Goal: Task Accomplishment & Management: Manage account settings

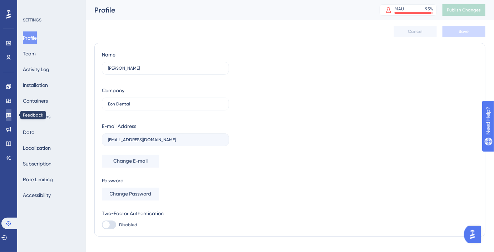
click at [11, 111] on link at bounding box center [9, 114] width 6 height 11
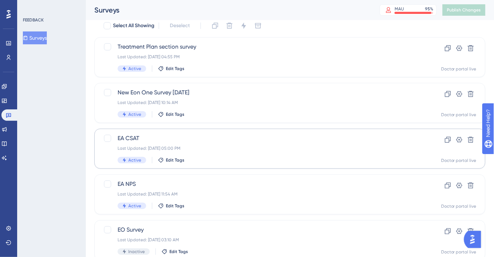
scroll to position [30, 0]
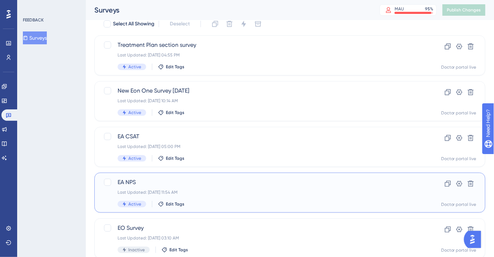
click at [178, 178] on span "EA NPS" at bounding box center [261, 182] width 287 height 9
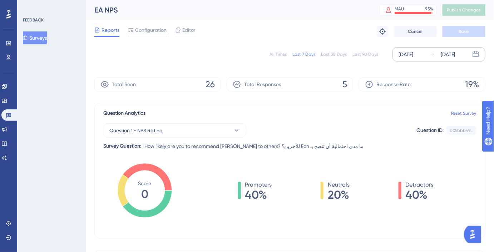
click at [413, 55] on div "[DATE]" at bounding box center [405, 54] width 15 height 9
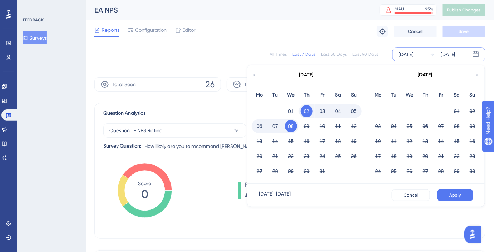
click at [253, 76] on icon at bounding box center [253, 75] width 5 height 6
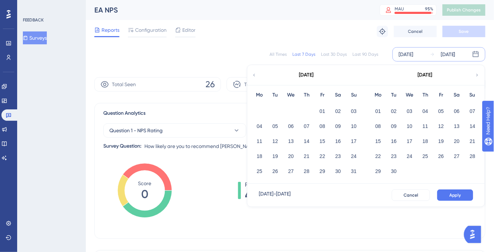
click at [253, 76] on icon at bounding box center [253, 75] width 5 height 6
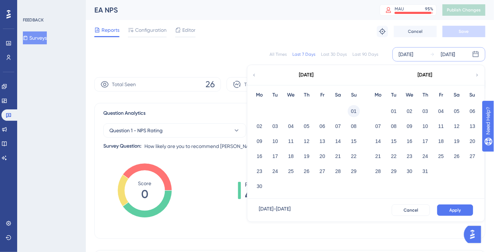
click at [351, 110] on button "01" at bounding box center [354, 111] width 12 height 12
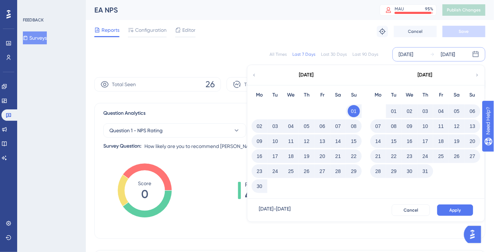
click at [395, 112] on button "01" at bounding box center [394, 111] width 12 height 12
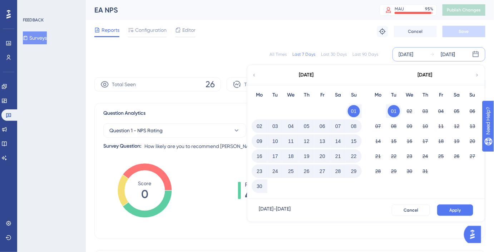
click at [395, 112] on button "01" at bounding box center [394, 111] width 12 height 12
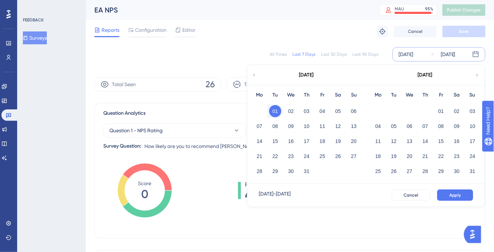
click at [478, 76] on icon at bounding box center [476, 75] width 5 height 6
click at [274, 171] on button "30" at bounding box center [275, 171] width 12 height 12
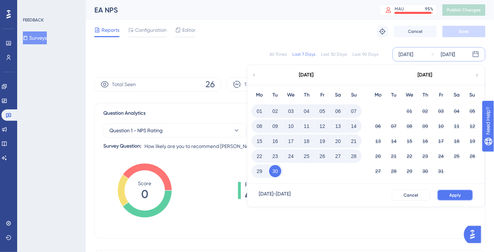
click at [452, 191] on button "Apply" at bounding box center [455, 194] width 36 height 11
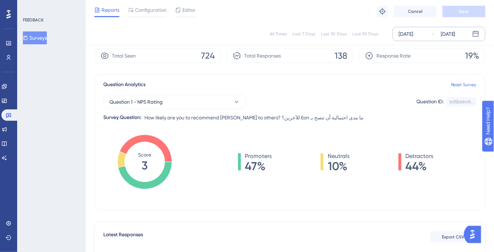
scroll to position [25, 0]
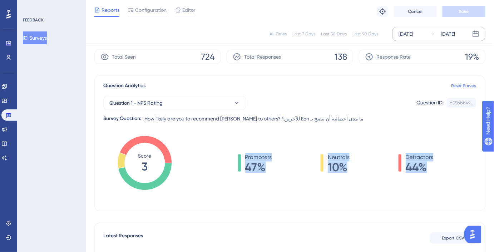
drag, startPoint x: 436, startPoint y: 166, endPoint x: 231, endPoint y: 148, distance: 205.5
click at [231, 148] on div "Promoters 47% Neutrals 10% Detractors 44%" at bounding box center [335, 169] width 281 height 71
copy div "Promoters 47% Neutrals 10% Detractors 44%"
click at [9, 112] on link at bounding box center [9, 114] width 17 height 11
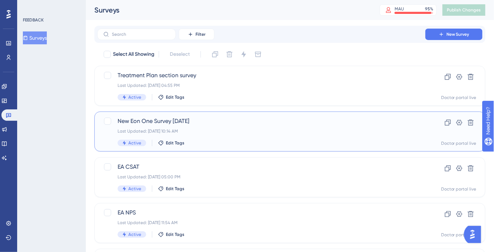
click at [174, 124] on span "New Eon One Survey [DATE]" at bounding box center [261, 121] width 287 height 9
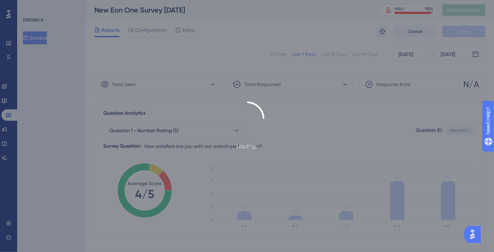
click at [9, 116] on div "Loading..." at bounding box center [247, 125] width 494 height 49
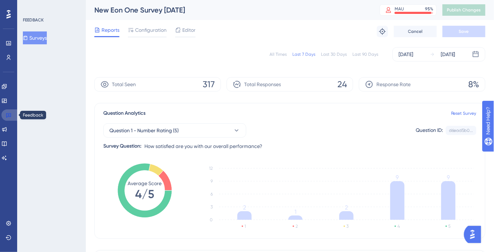
click at [9, 116] on icon at bounding box center [9, 115] width 6 height 6
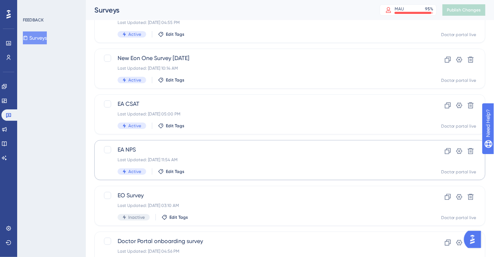
scroll to position [63, 0]
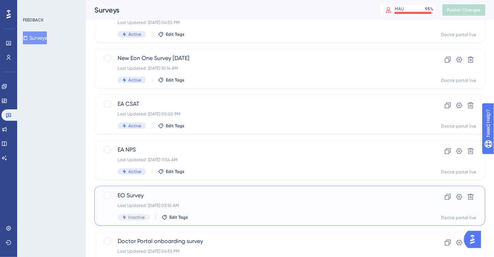
click at [165, 192] on span "EO Survey" at bounding box center [261, 195] width 287 height 9
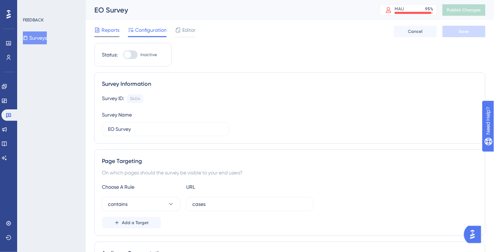
click at [109, 28] on span "Reports" at bounding box center [110, 30] width 18 height 9
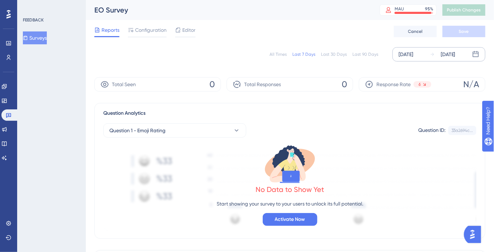
click at [413, 51] on div "[DATE]" at bounding box center [405, 54] width 15 height 9
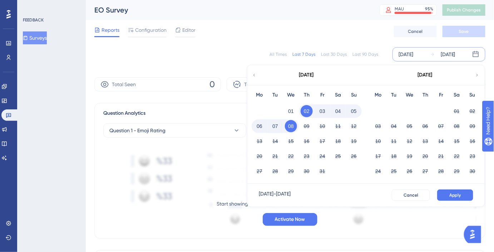
click at [254, 74] on icon at bounding box center [253, 75] width 5 height 6
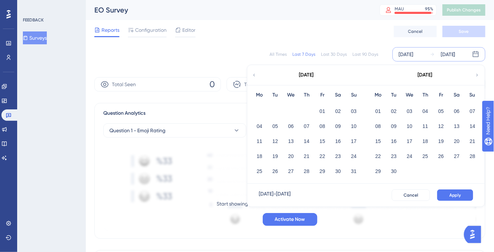
click at [254, 74] on icon at bounding box center [253, 75] width 5 height 6
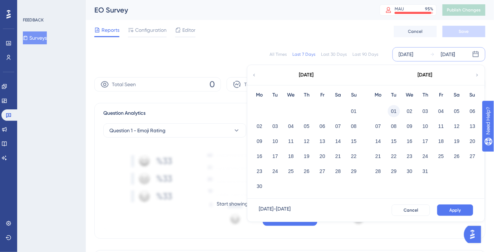
click at [394, 110] on button "01" at bounding box center [394, 111] width 12 height 12
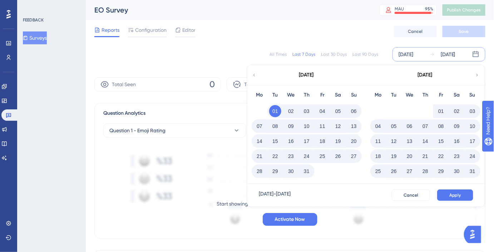
click at [477, 73] on icon at bounding box center [476, 75] width 5 height 6
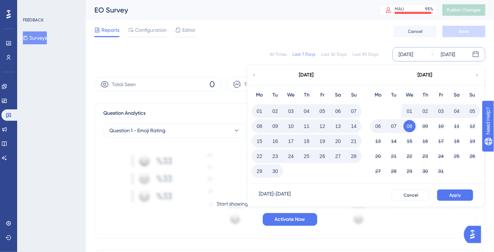
click at [275, 167] on button "30" at bounding box center [275, 171] width 12 height 12
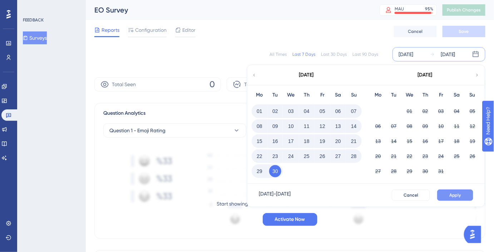
click at [465, 198] on button "Apply" at bounding box center [455, 194] width 36 height 11
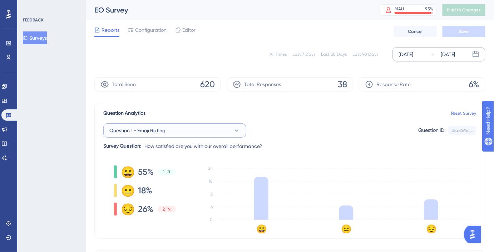
click at [182, 132] on button "Question 1 - Emoji Rating" at bounding box center [174, 130] width 143 height 14
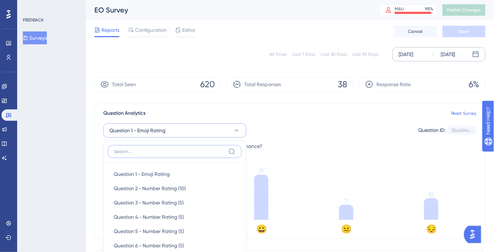
scroll to position [79, 0]
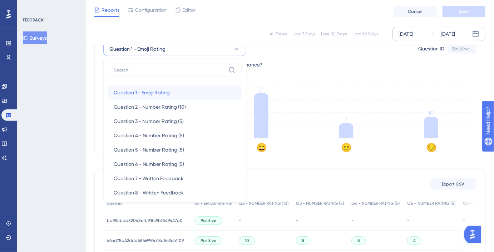
click at [183, 97] on div "Question 1 - Emoji Rating Question 1 - Emoji Rating" at bounding box center [175, 92] width 122 height 14
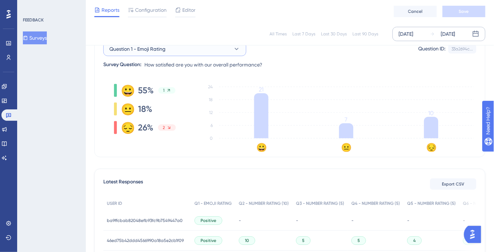
click at [213, 51] on button "Question 1 - Emoji Rating" at bounding box center [174, 49] width 143 height 14
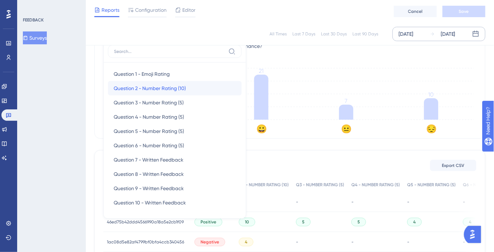
click at [201, 85] on div "Question 2 - Number Rating (10) Question 2 - Number Rating (10)" at bounding box center [175, 88] width 122 height 14
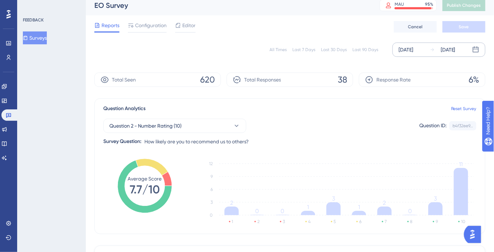
scroll to position [0, 0]
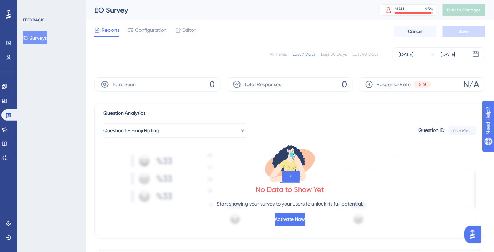
click at [41, 41] on button "Surveys" at bounding box center [35, 37] width 24 height 13
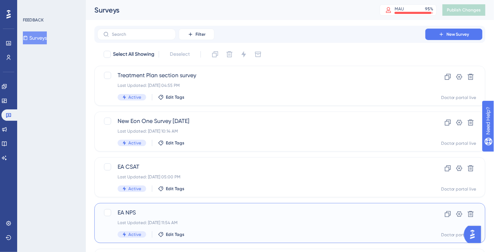
click at [153, 214] on span "EA NPS" at bounding box center [261, 212] width 287 height 9
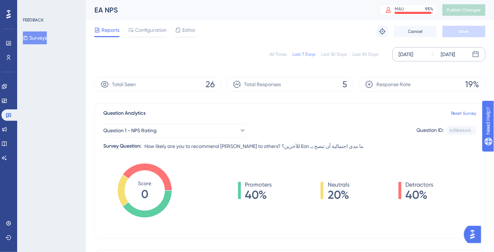
click at [404, 60] on div "Oct 02 2025 Oct 08 2025" at bounding box center [438, 54] width 93 height 14
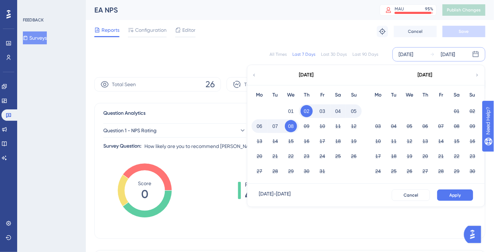
click at [257, 73] on div "[DATE]" at bounding box center [306, 75] width 118 height 20
click at [254, 74] on icon at bounding box center [254, 75] width 2 height 3
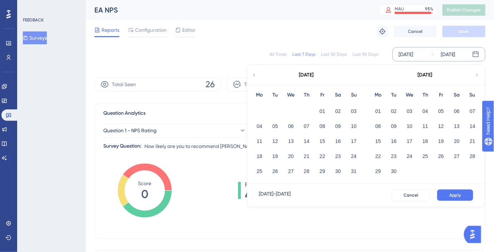
click at [254, 74] on icon at bounding box center [254, 75] width 2 height 3
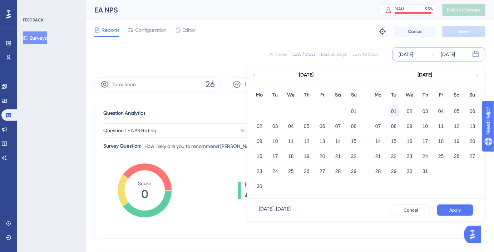
click at [396, 107] on button "01" at bounding box center [394, 111] width 12 height 12
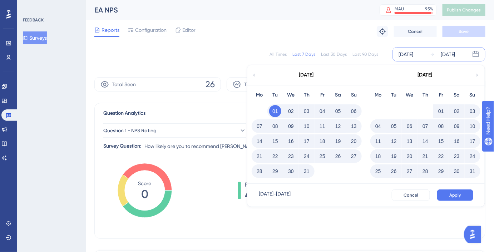
click at [477, 74] on icon at bounding box center [476, 75] width 5 height 6
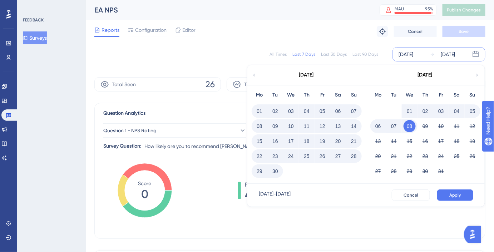
click at [268, 170] on div "30" at bounding box center [275, 171] width 16 height 14
click at [273, 171] on button "30" at bounding box center [275, 171] width 12 height 12
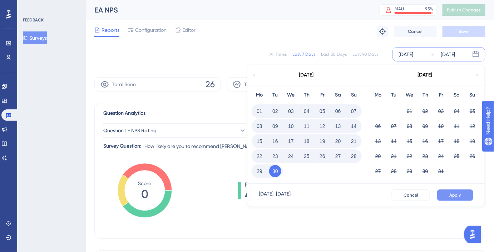
click at [455, 195] on span "Apply" at bounding box center [455, 195] width 12 height 6
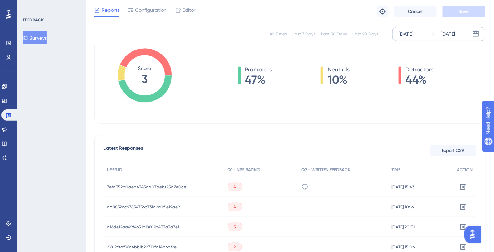
scroll to position [95, 0]
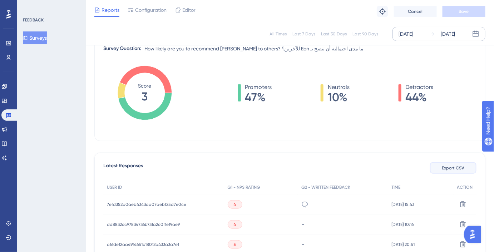
click at [443, 165] on span "Export CSV" at bounding box center [453, 168] width 23 height 6
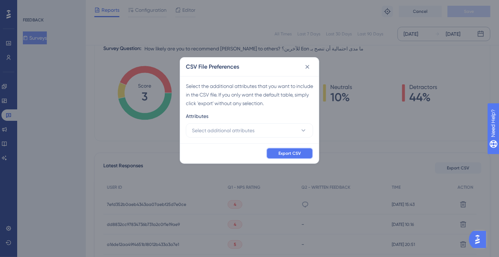
click at [280, 150] on span "Export CSV" at bounding box center [289, 153] width 23 height 6
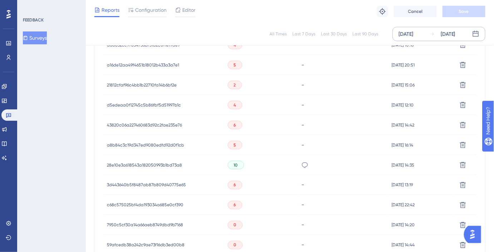
scroll to position [506, 0]
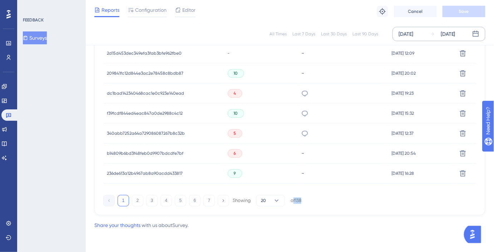
drag, startPoint x: 309, startPoint y: 204, endPoint x: 293, endPoint y: 201, distance: 17.0
click at [293, 201] on div "1 2 3 4 5 6 7 Showing 20 of 138" at bounding box center [289, 199] width 373 height 14
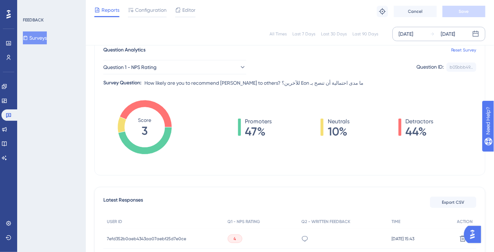
scroll to position [0, 0]
